Goal: Navigation & Orientation: Go to known website

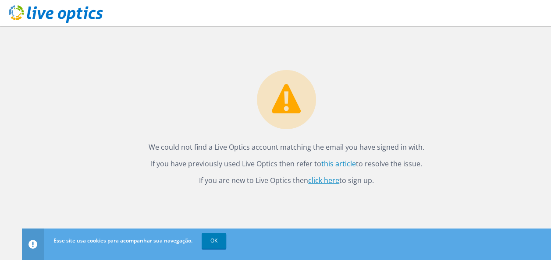
click at [329, 182] on link "click here" at bounding box center [323, 181] width 31 height 10
click at [214, 239] on link "OK" at bounding box center [214, 241] width 25 height 16
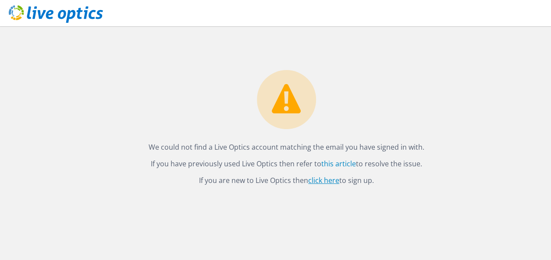
click at [330, 182] on link "click here" at bounding box center [323, 181] width 31 height 10
click at [327, 180] on link "click here" at bounding box center [323, 181] width 31 height 10
